Goal: Check status: Check status

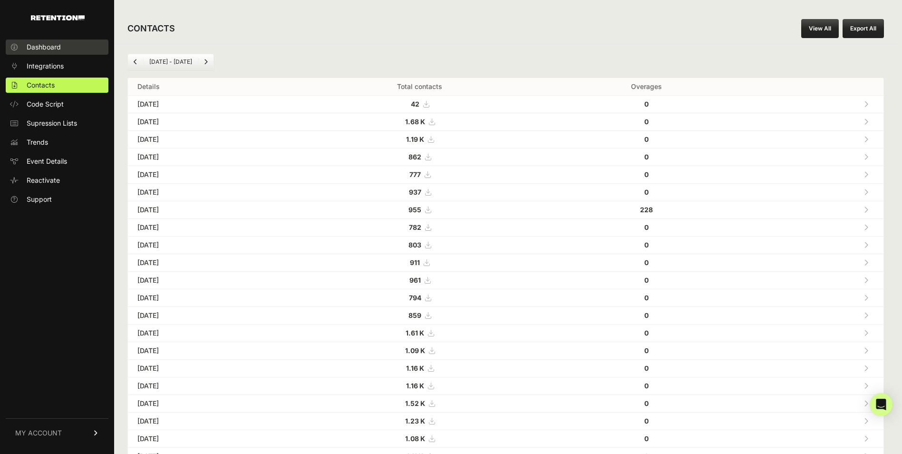
click at [62, 47] on link "Dashboard" at bounding box center [57, 46] width 103 height 15
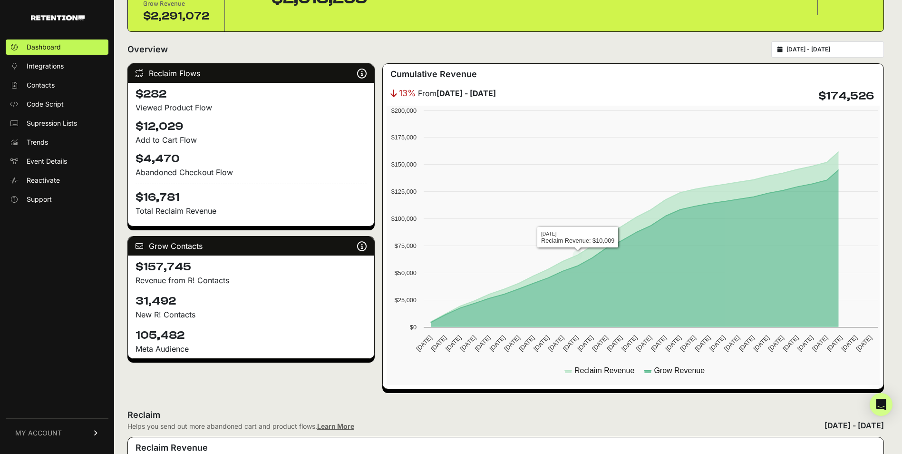
scroll to position [95, 0]
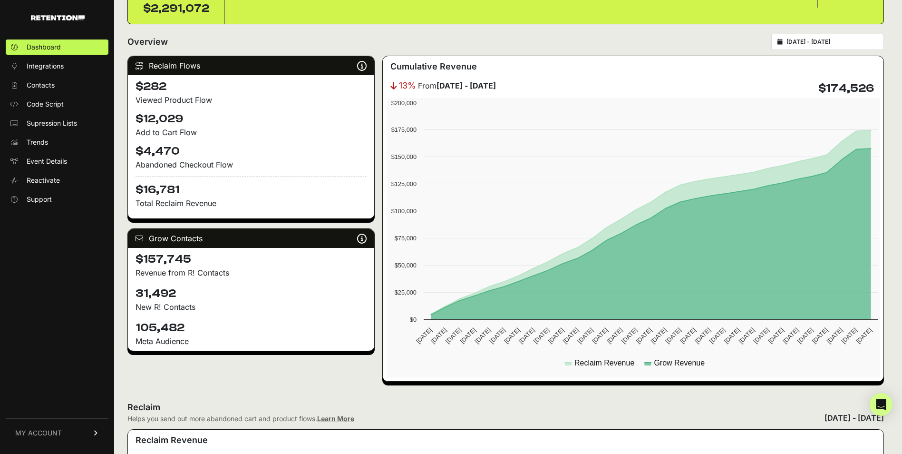
click at [819, 36] on div "2025-07-16 - 2025-08-15" at bounding box center [828, 42] width 113 height 16
type input "2025-07-16"
type input "2025-08-15"
click at [820, 44] on input "2025-07-16 - 2025-08-15" at bounding box center [832, 42] width 91 height 8
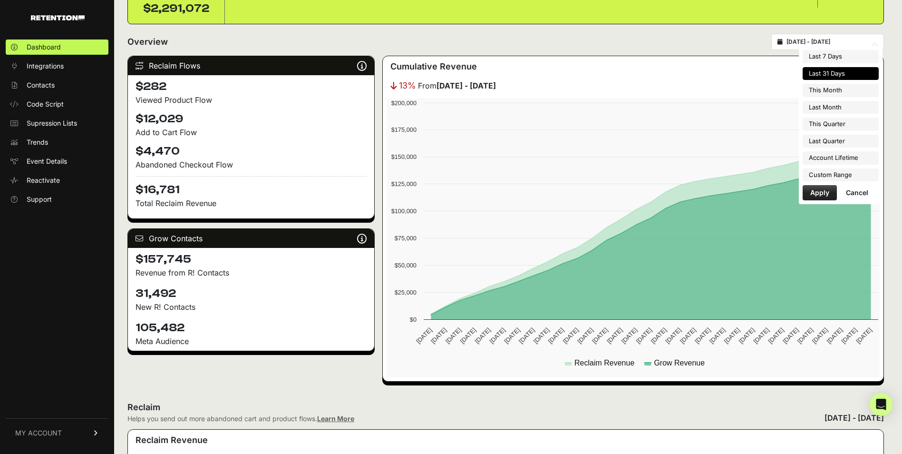
type input "2025-08-01"
type input "2025-08-31"
type input "2025-07-16"
type input "2025-08-15"
type input "2025-07-01"
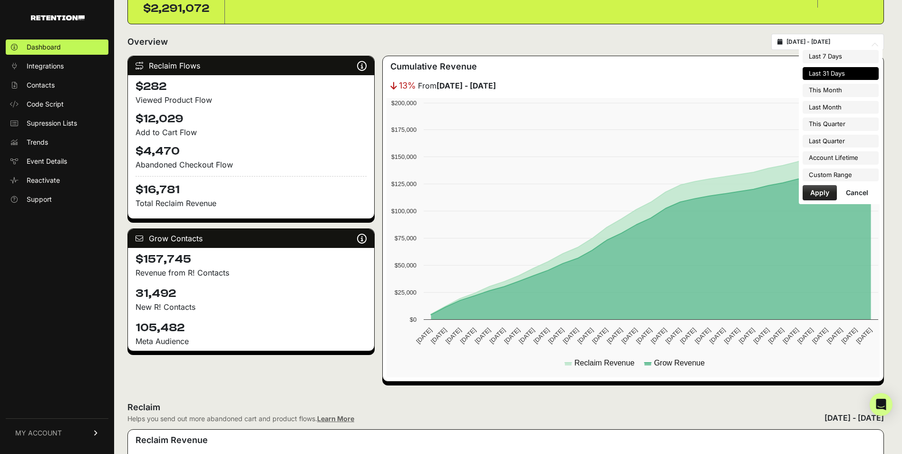
type input "2025-07-31"
type input "2025-07-16"
type input "2025-08-15"
type input "2025-07-01"
type input "2025-09-30"
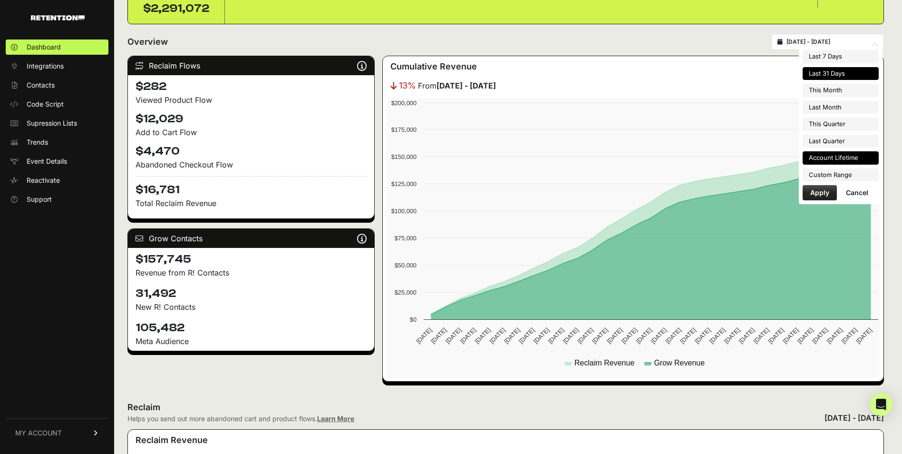
type input "2025-04-01"
type input "2025-06-30"
type input "2025-07-16"
type input "2025-08-15"
drag, startPoint x: 837, startPoint y: 175, endPoint x: 837, endPoint y: 180, distance: 5.2
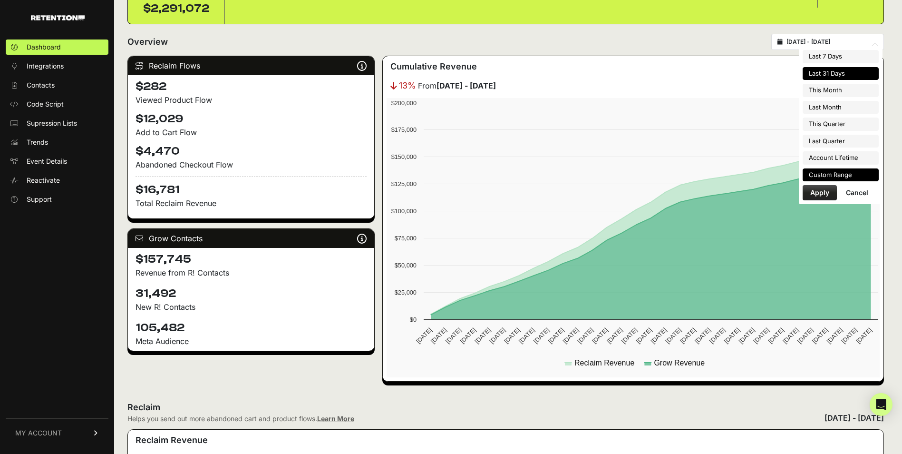
click at [837, 175] on li "Custom Range" at bounding box center [841, 174] width 76 height 13
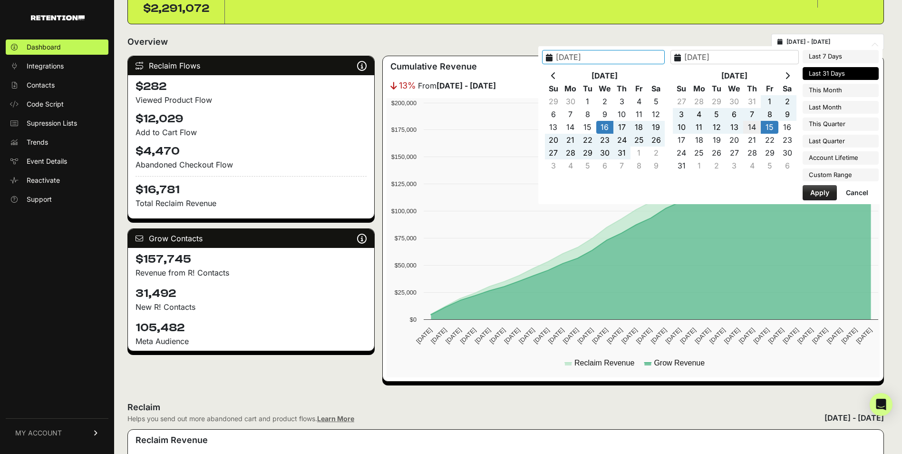
type input "2025-08-14"
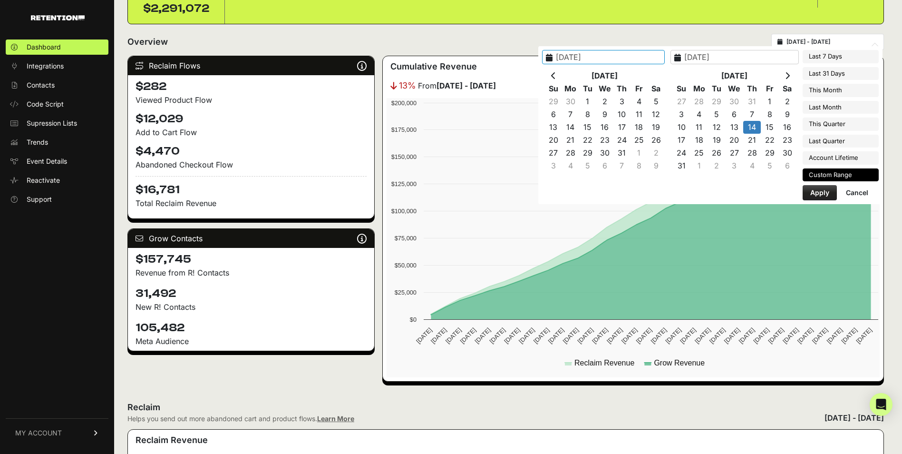
type input "2025-08-14"
click at [812, 192] on button "Apply" at bounding box center [820, 192] width 34 height 15
type input "2025-08-14 - 2025-08-14"
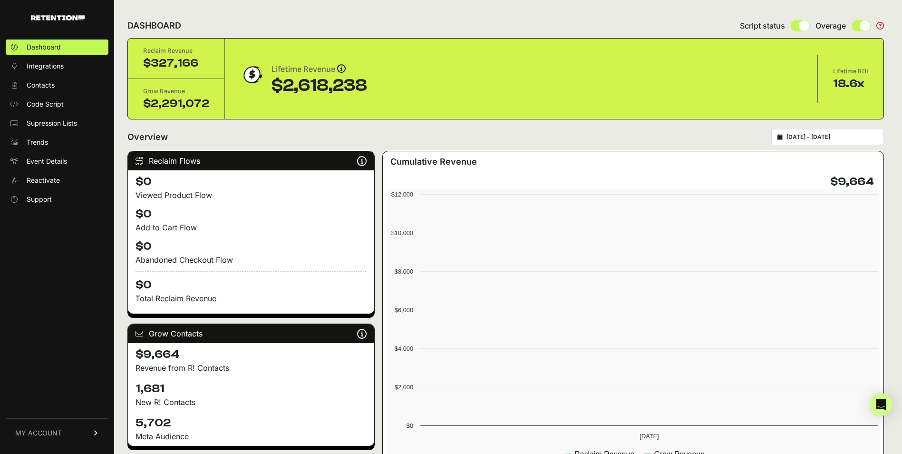
click at [806, 142] on div "[DATE] - [DATE]" at bounding box center [828, 137] width 113 height 16
type input "[DATE]"
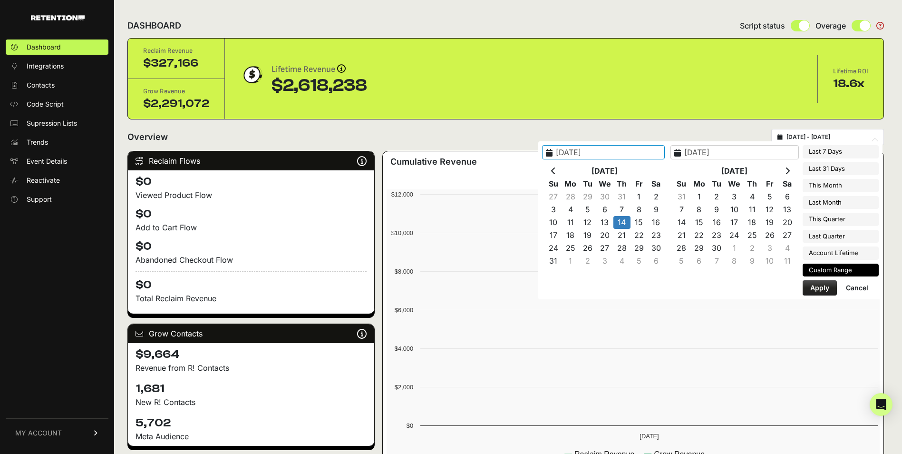
click at [822, 140] on input "[DATE] - [DATE]" at bounding box center [832, 137] width 91 height 8
type input "[DATE]"
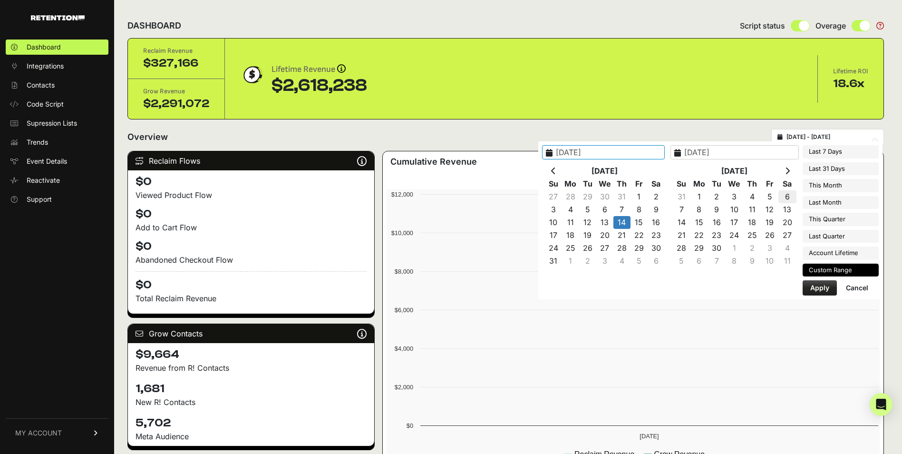
type input "[DATE]"
click at [556, 170] on icon at bounding box center [553, 171] width 5 height 8
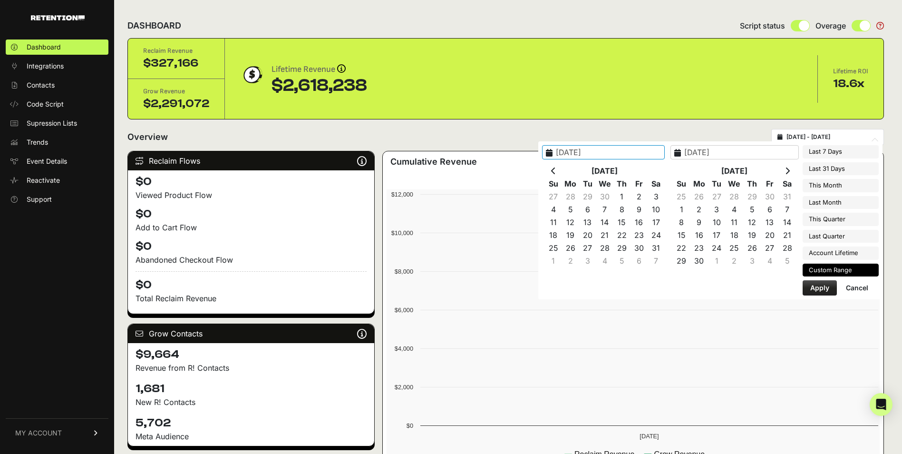
click at [556, 170] on icon at bounding box center [553, 171] width 5 height 8
click at [791, 174] on th at bounding box center [788, 171] width 18 height 13
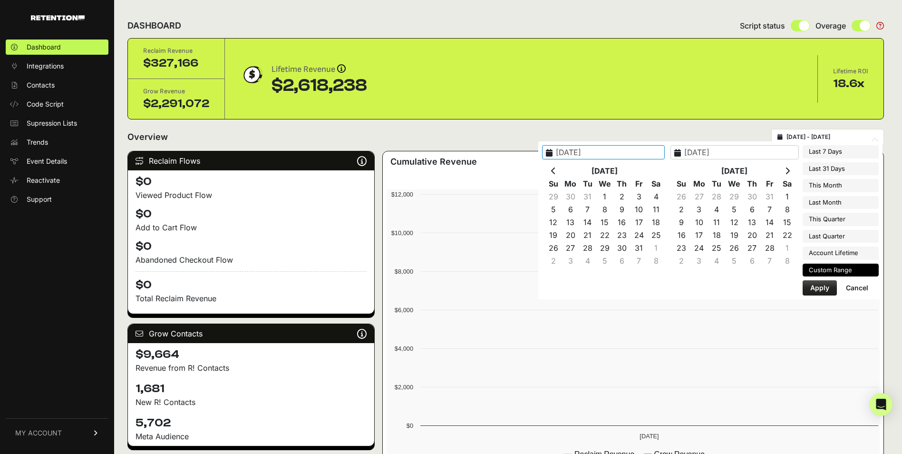
click at [791, 174] on th at bounding box center [788, 171] width 18 height 13
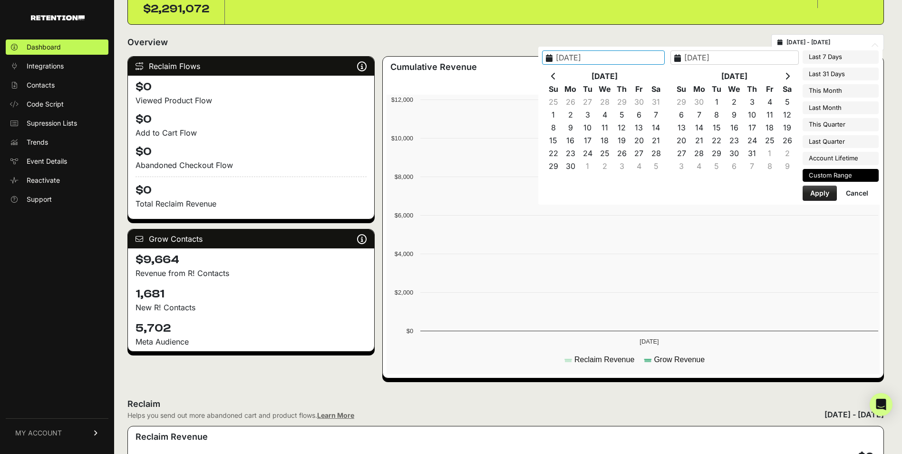
scroll to position [95, 0]
click at [793, 75] on th at bounding box center [788, 75] width 18 height 13
click at [562, 79] on th at bounding box center [553, 75] width 17 height 13
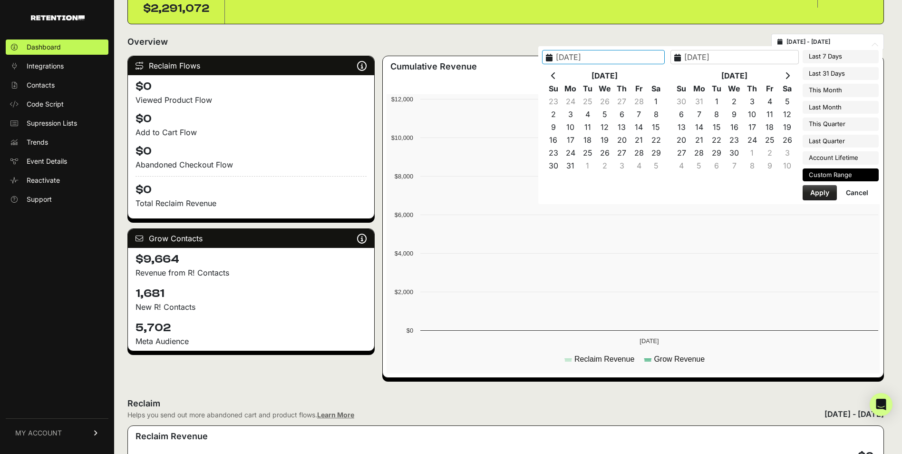
click at [562, 79] on th at bounding box center [553, 75] width 17 height 13
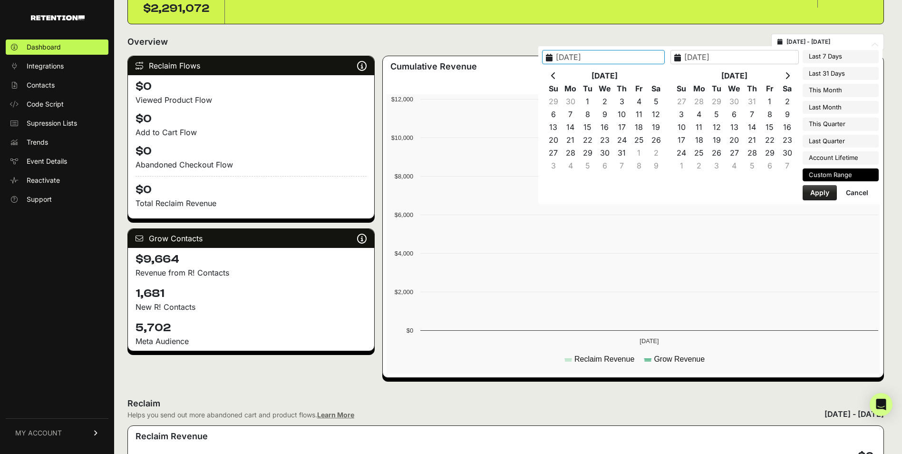
click at [562, 79] on th at bounding box center [553, 75] width 17 height 13
click at [562, 78] on th at bounding box center [553, 75] width 17 height 13
type input "2024-08-14"
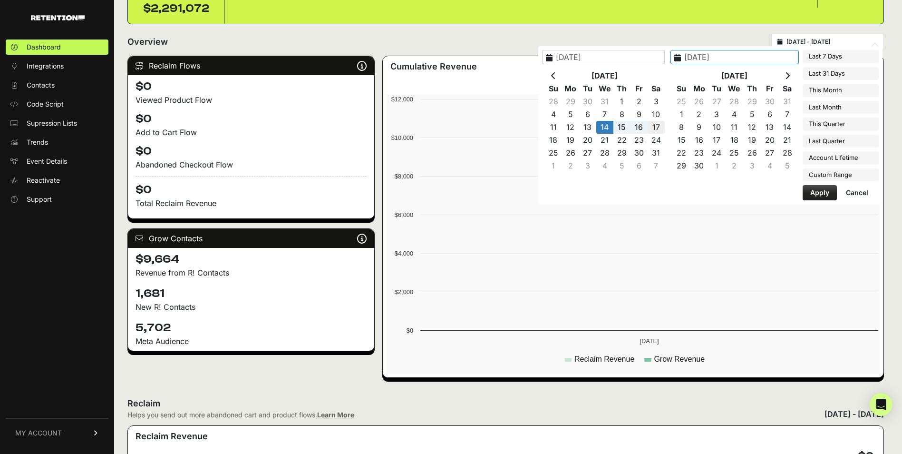
type input "2024-08-17"
type input "2024-08-14"
click at [812, 197] on button "Apply" at bounding box center [820, 192] width 34 height 15
type input "2024-08-14 - 2024-08-17"
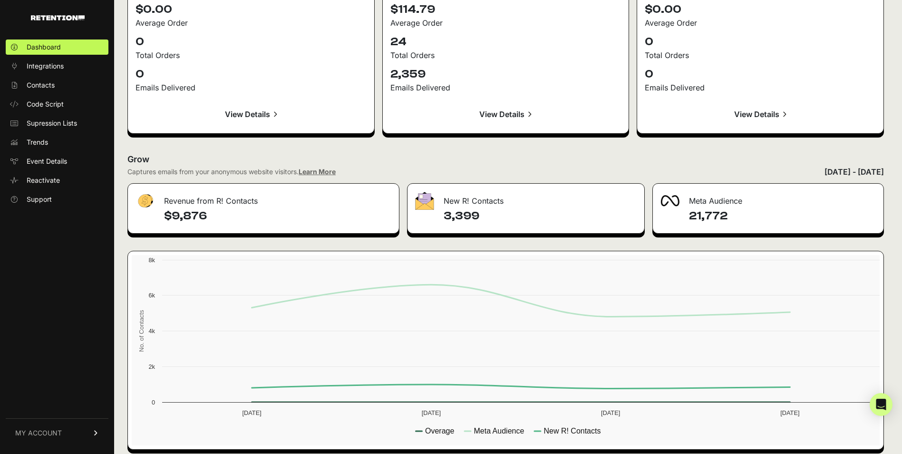
scroll to position [1025, 0]
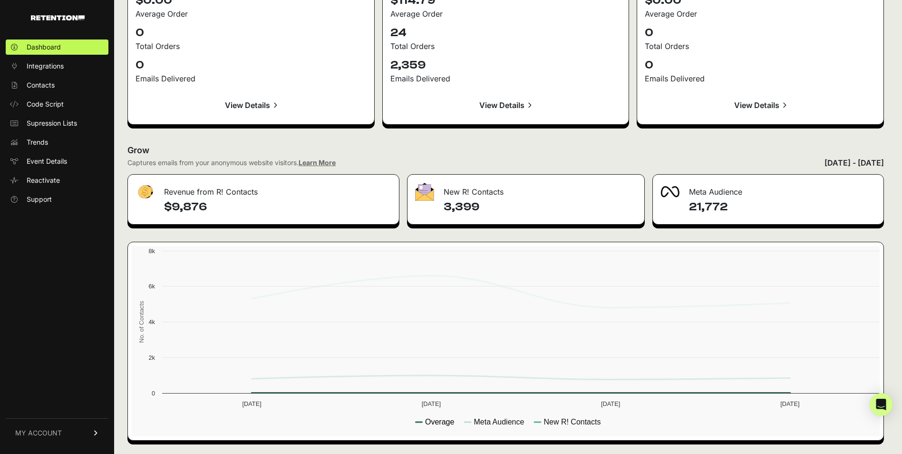
click at [450, 422] on text "Overage" at bounding box center [439, 422] width 29 height 8
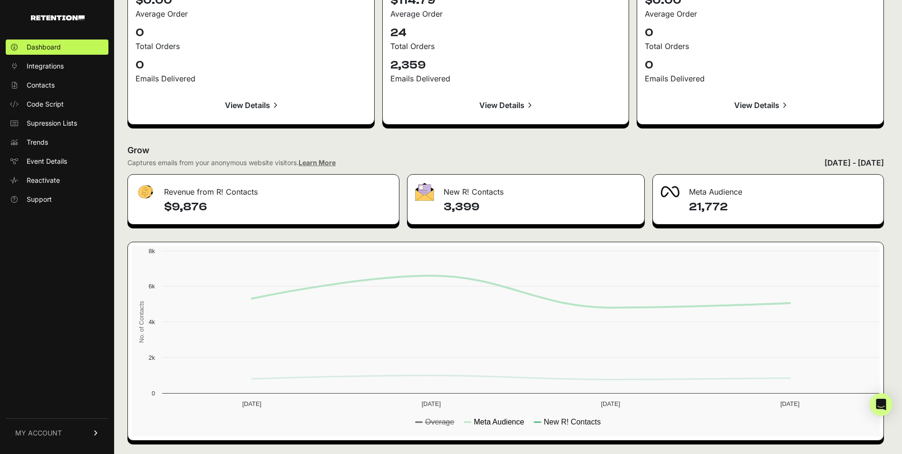
click at [505, 421] on text "Meta Audience" at bounding box center [499, 422] width 50 height 8
